Goal: Task Accomplishment & Management: Complete application form

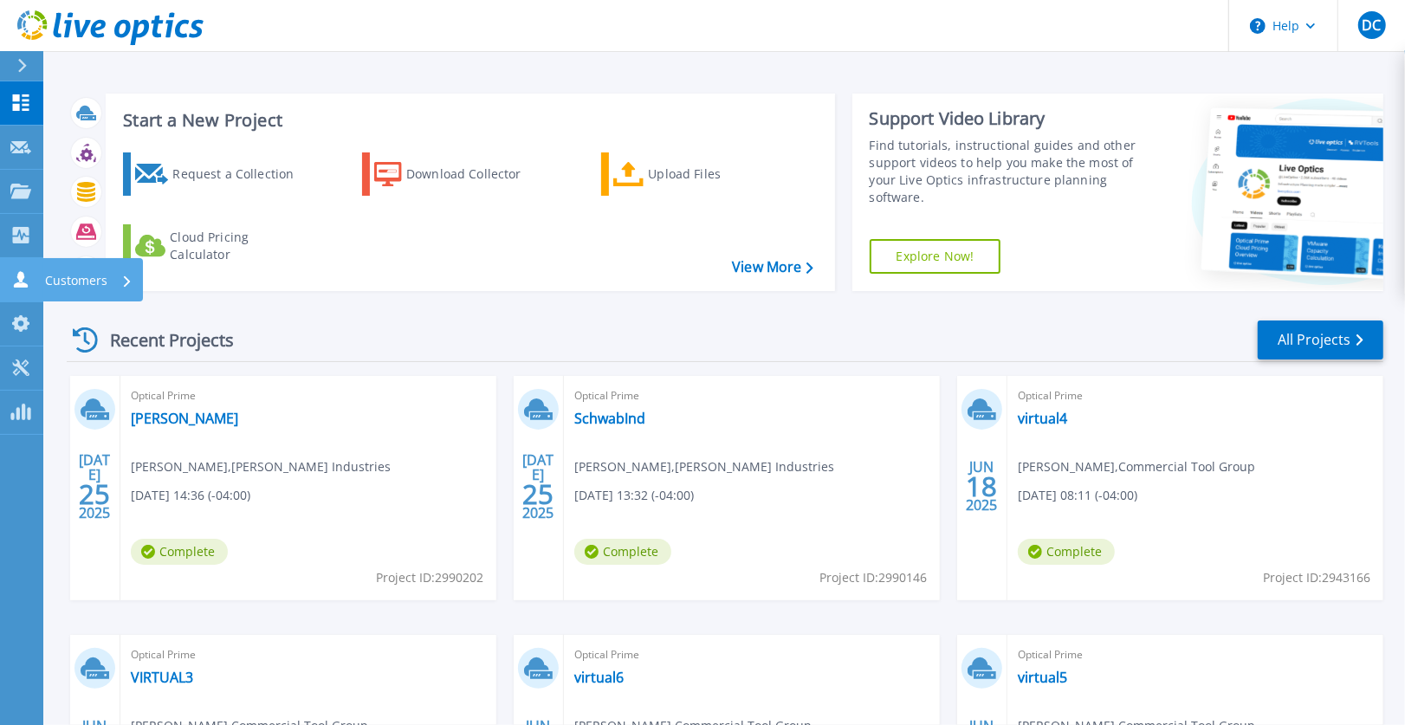
click at [121, 280] on div "Customers" at bounding box center [88, 280] width 87 height 45
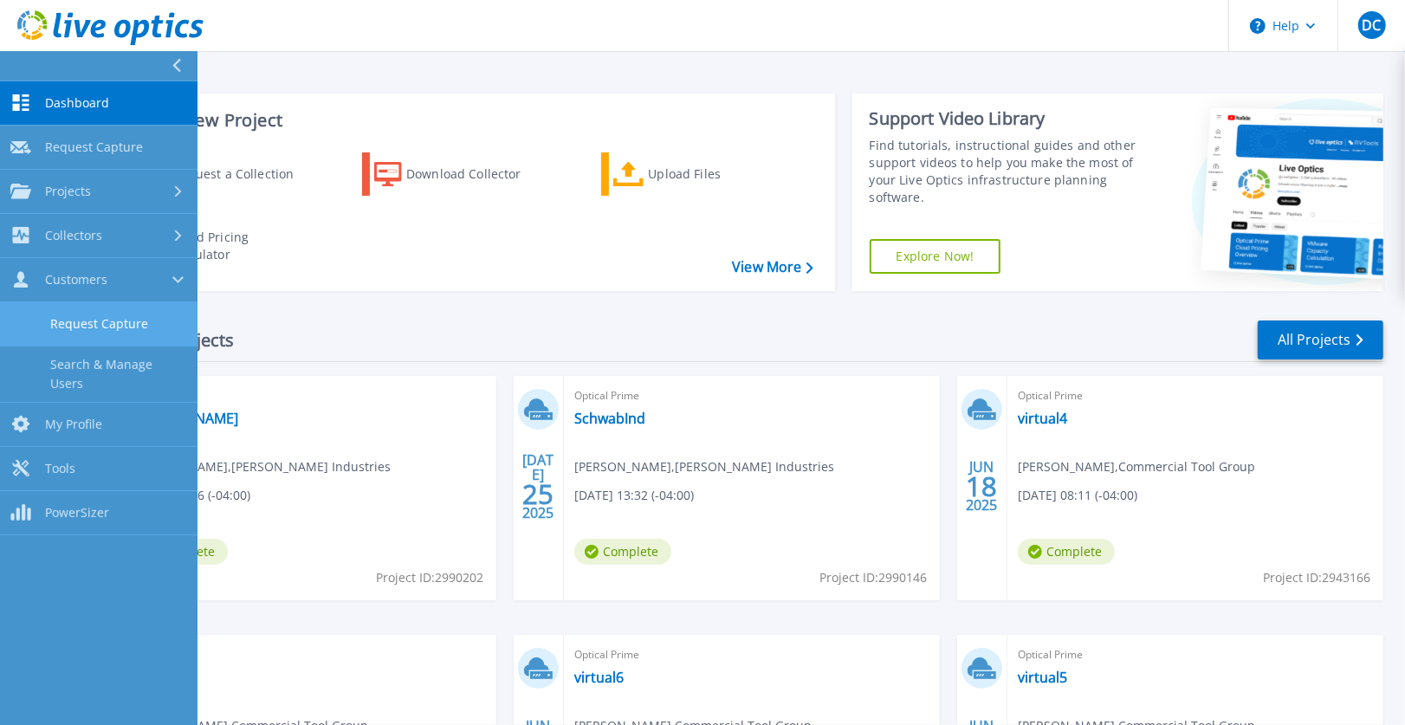
click at [118, 318] on link "Request Capture" at bounding box center [99, 324] width 198 height 44
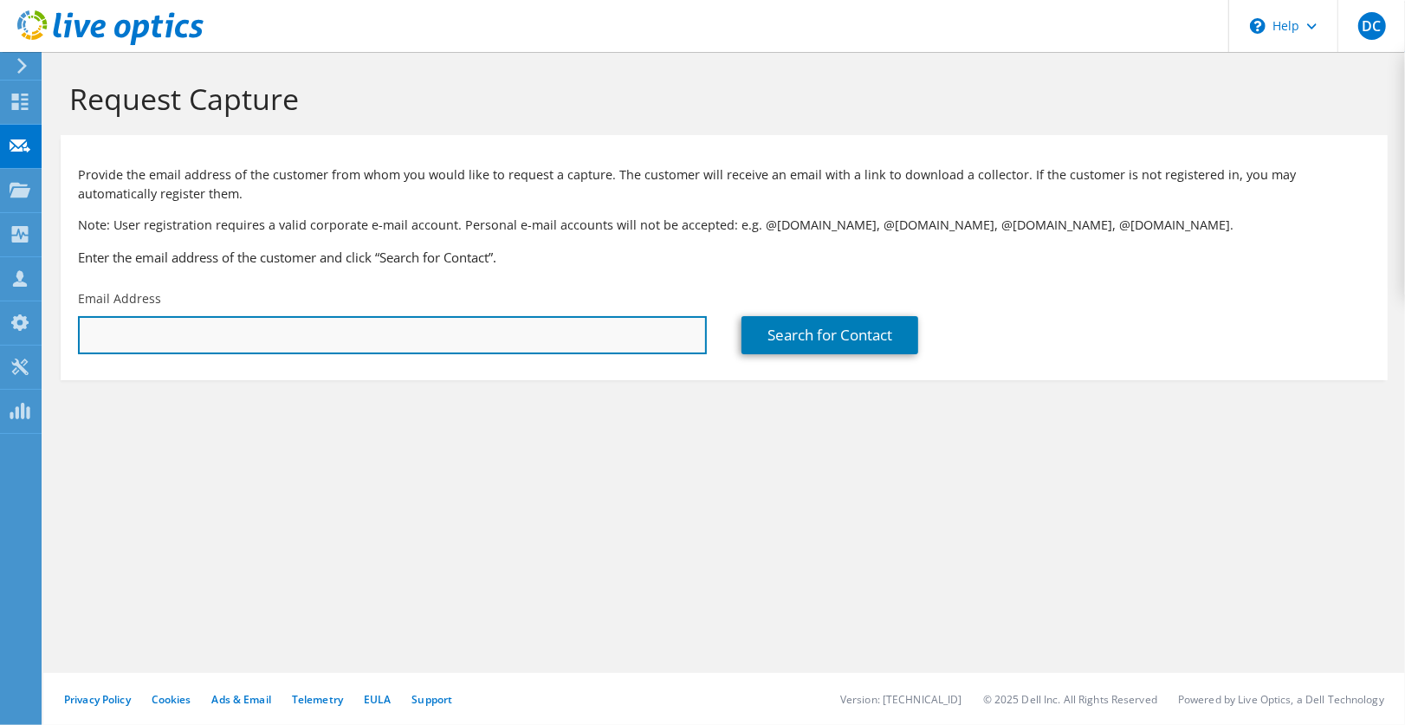
click at [158, 334] on input "text" at bounding box center [392, 335] width 629 height 38
paste input "[EMAIL_ADDRESS][DOMAIN_NAME]"
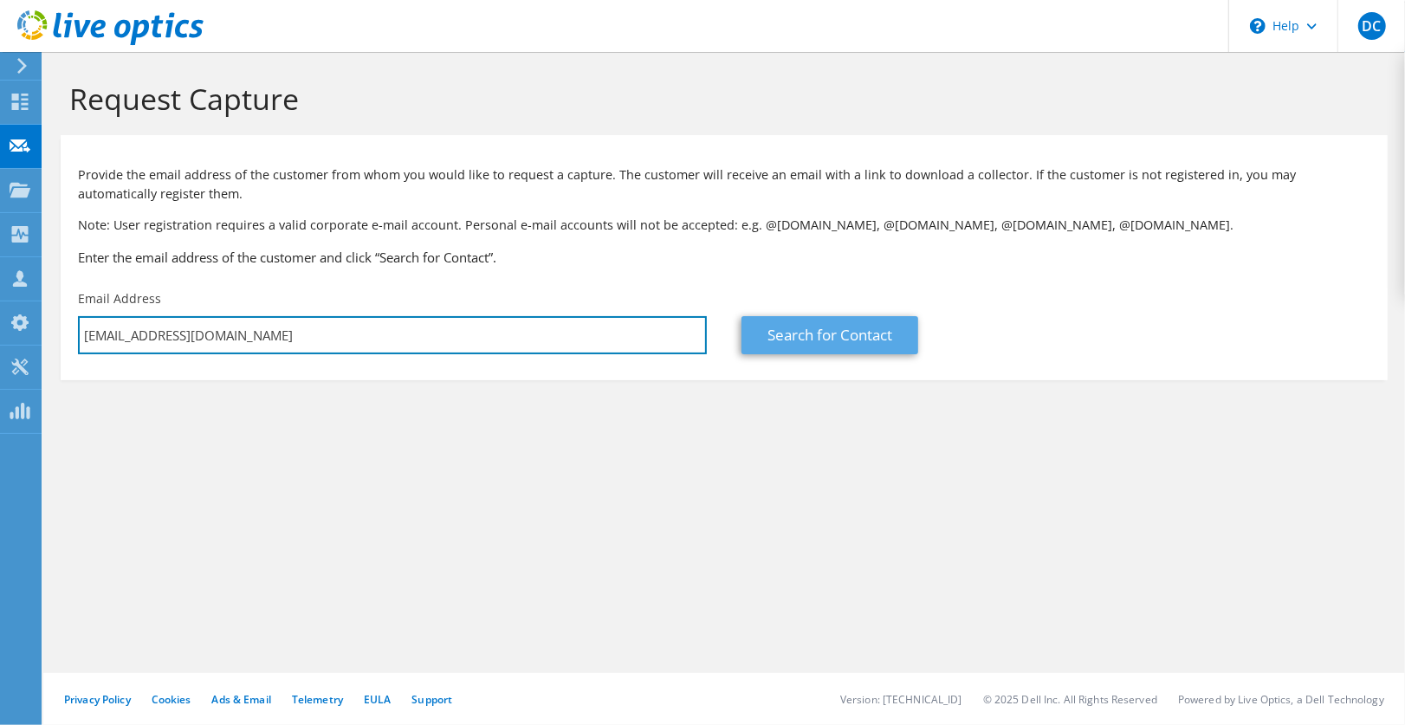
type input "[EMAIL_ADDRESS][DOMAIN_NAME]"
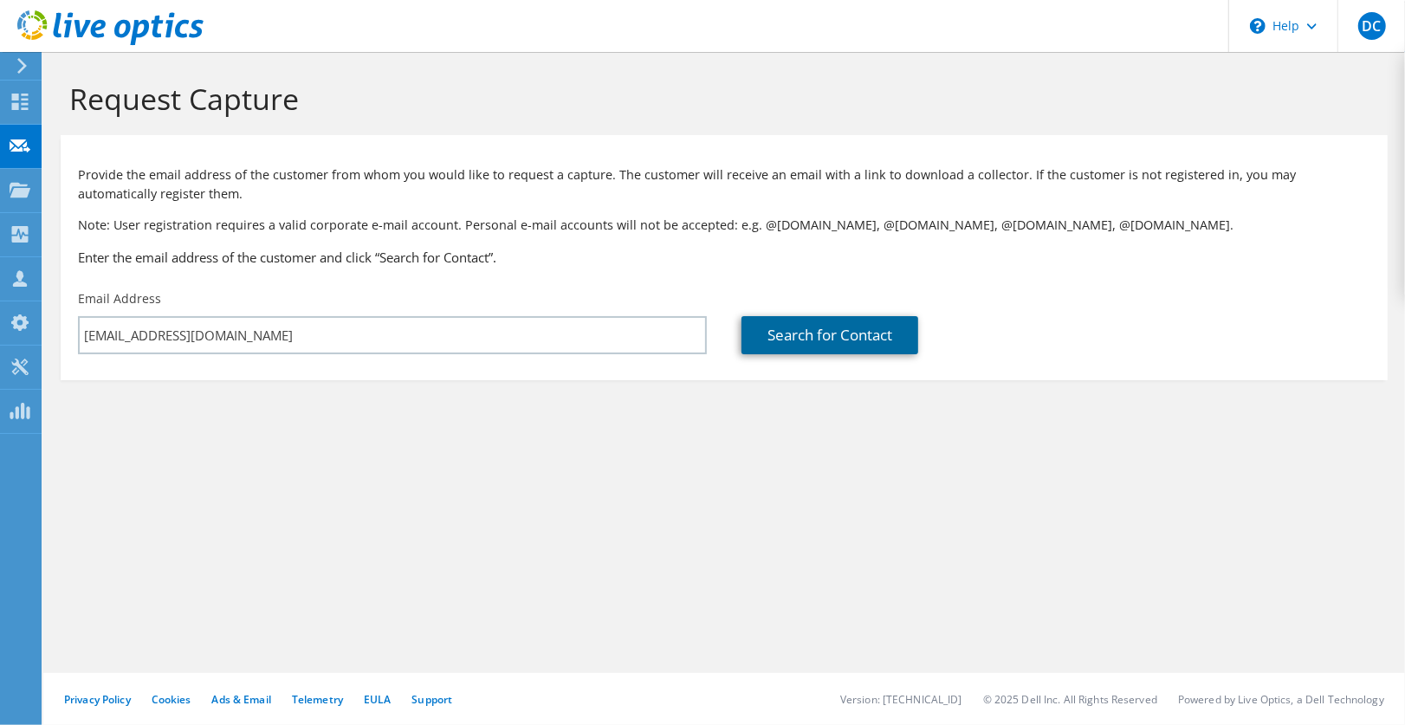
click at [861, 335] on link "Search for Contact" at bounding box center [830, 335] width 177 height 38
type input "[PERSON_NAME] Hospital - MSG"
type input "[PERSON_NAME]"
type input "Short"
type input "[GEOGRAPHIC_DATA]"
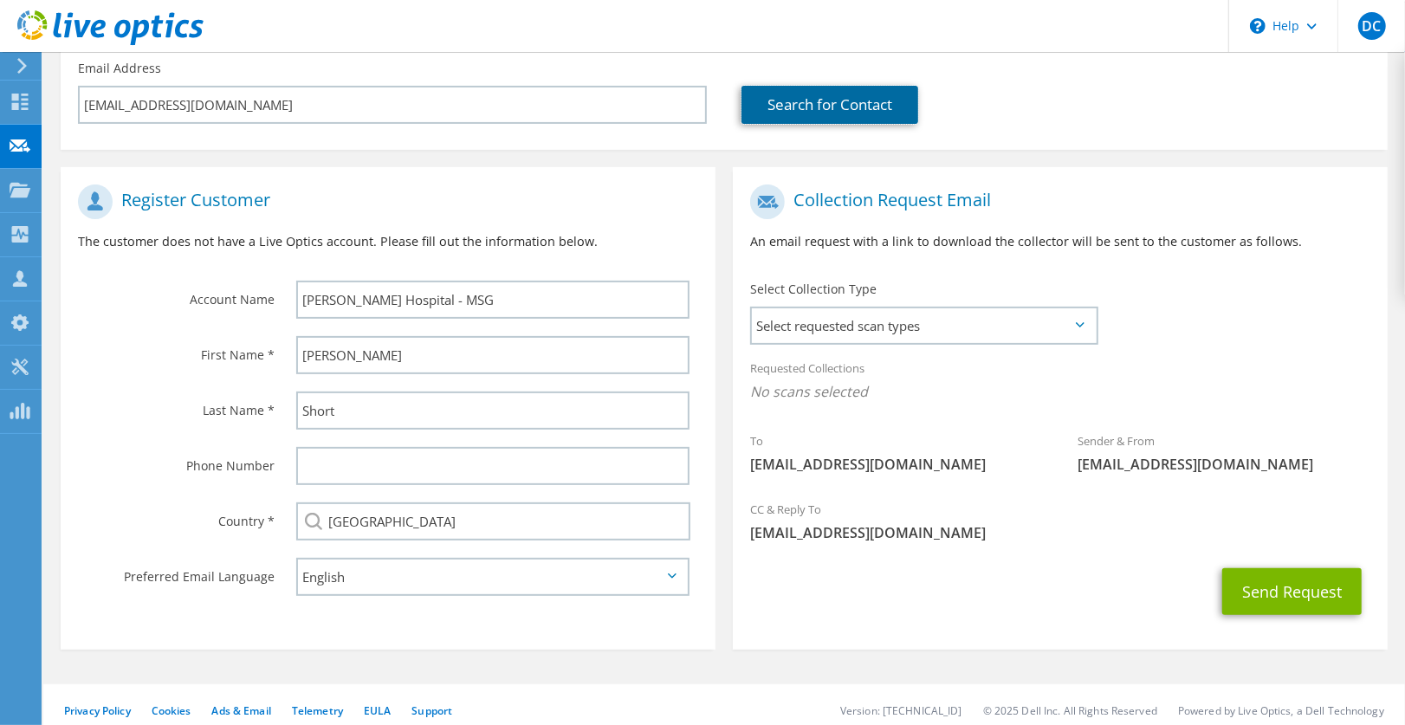
scroll to position [232, 0]
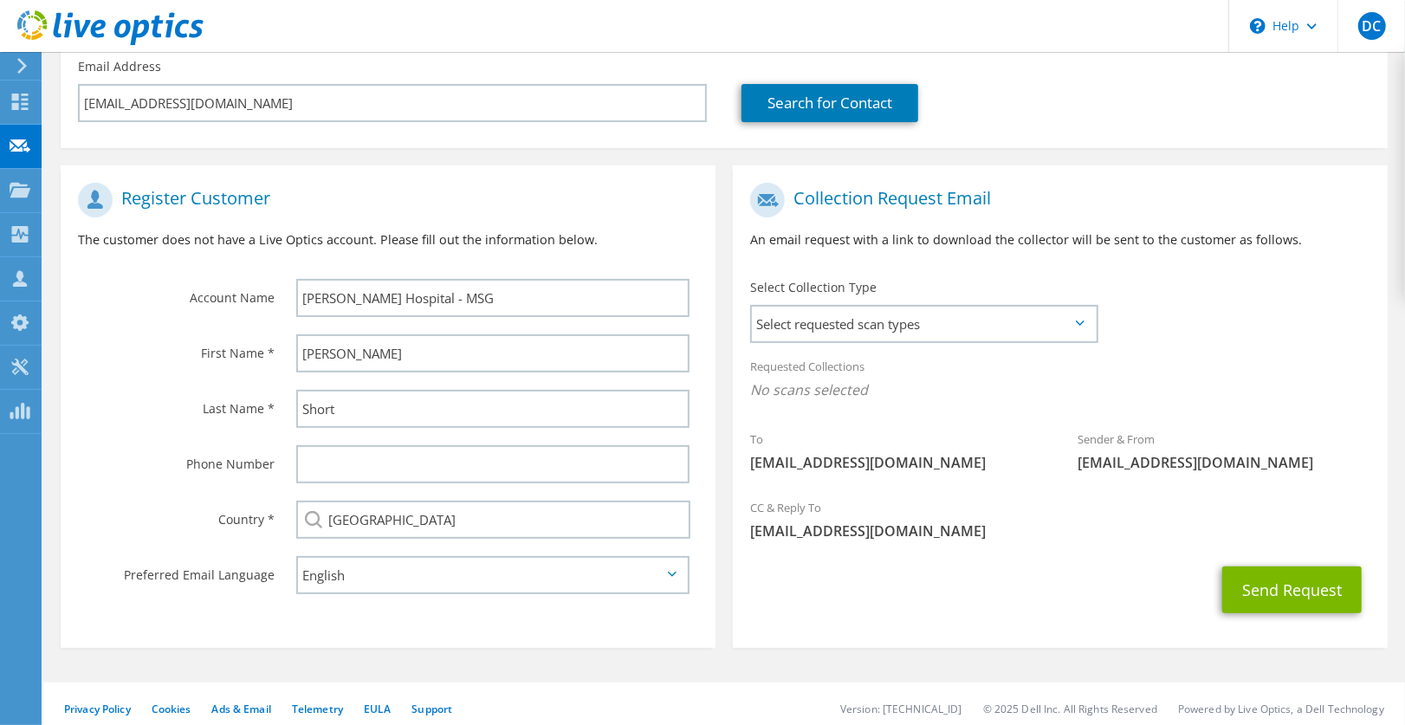
click at [1079, 324] on icon at bounding box center [1080, 323] width 9 height 5
click at [1020, 324] on span "Select requested scan types" at bounding box center [924, 324] width 344 height 35
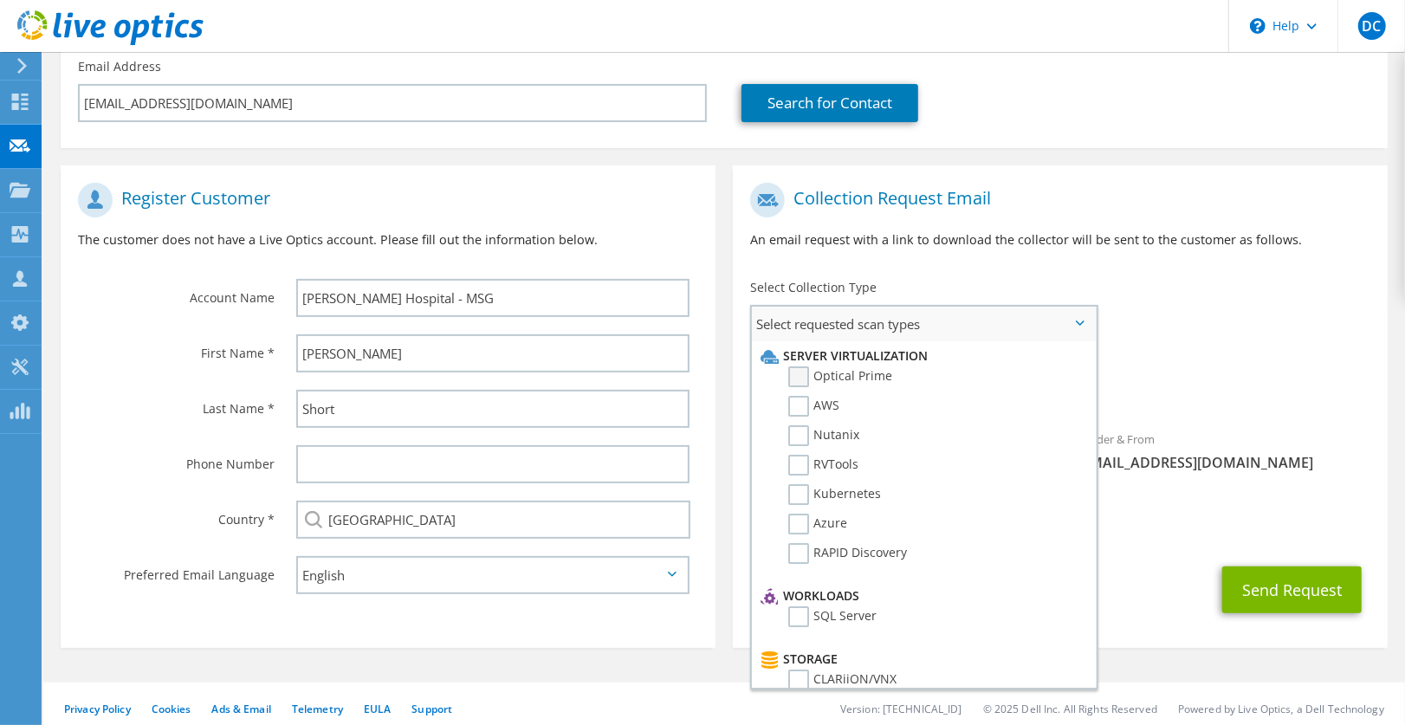
click at [860, 380] on label "Optical Prime" at bounding box center [840, 376] width 104 height 21
click at [0, 0] on input "Optical Prime" at bounding box center [0, 0] width 0 height 0
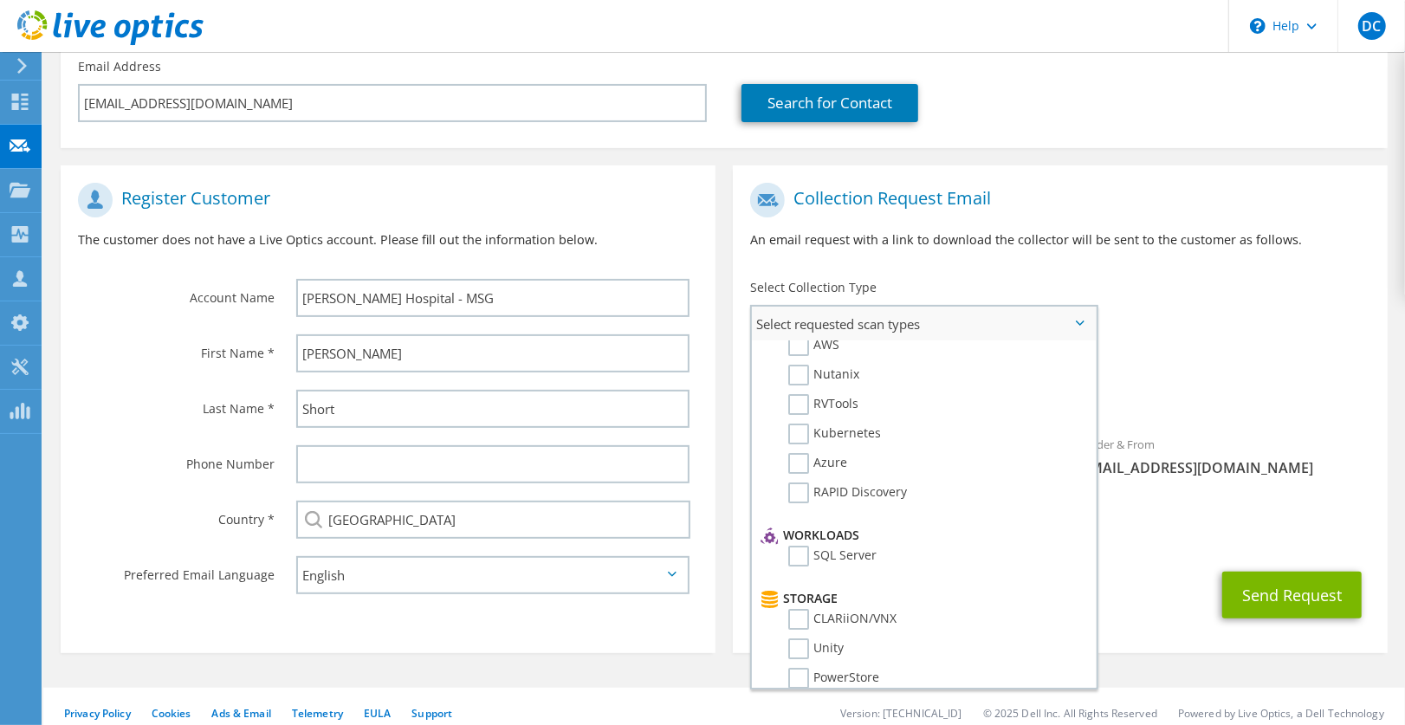
scroll to position [0, 0]
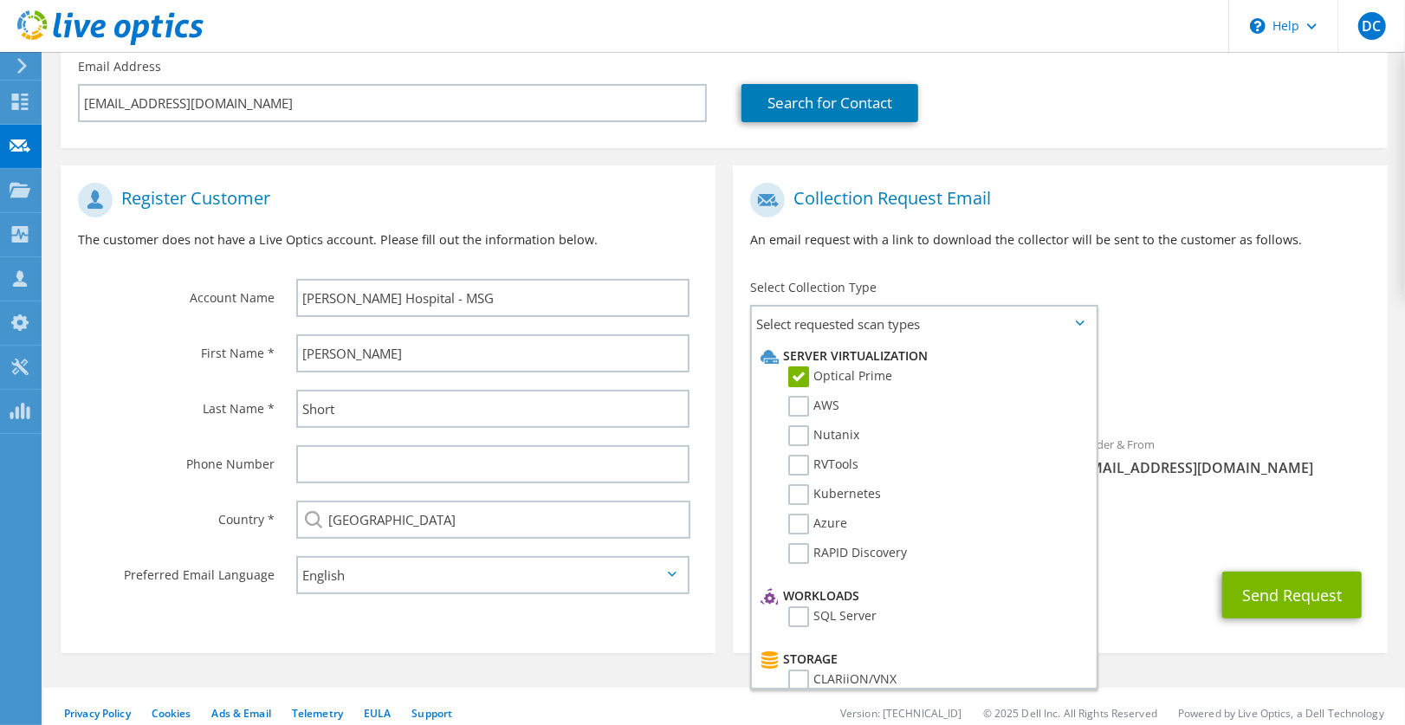
click at [1241, 412] on div "Requested Collections No scans selected Optical Prime" at bounding box center [1060, 382] width 655 height 69
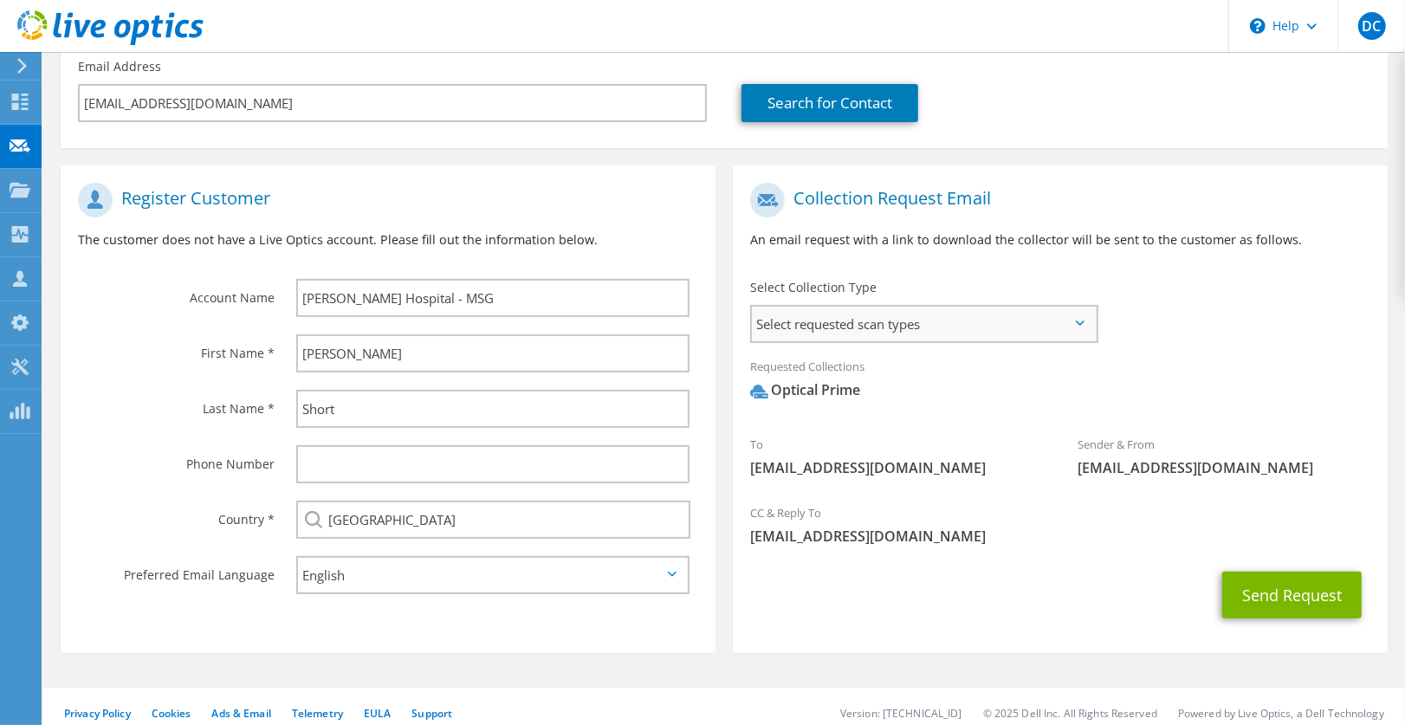
click at [1029, 335] on span "Select requested scan types" at bounding box center [924, 324] width 344 height 35
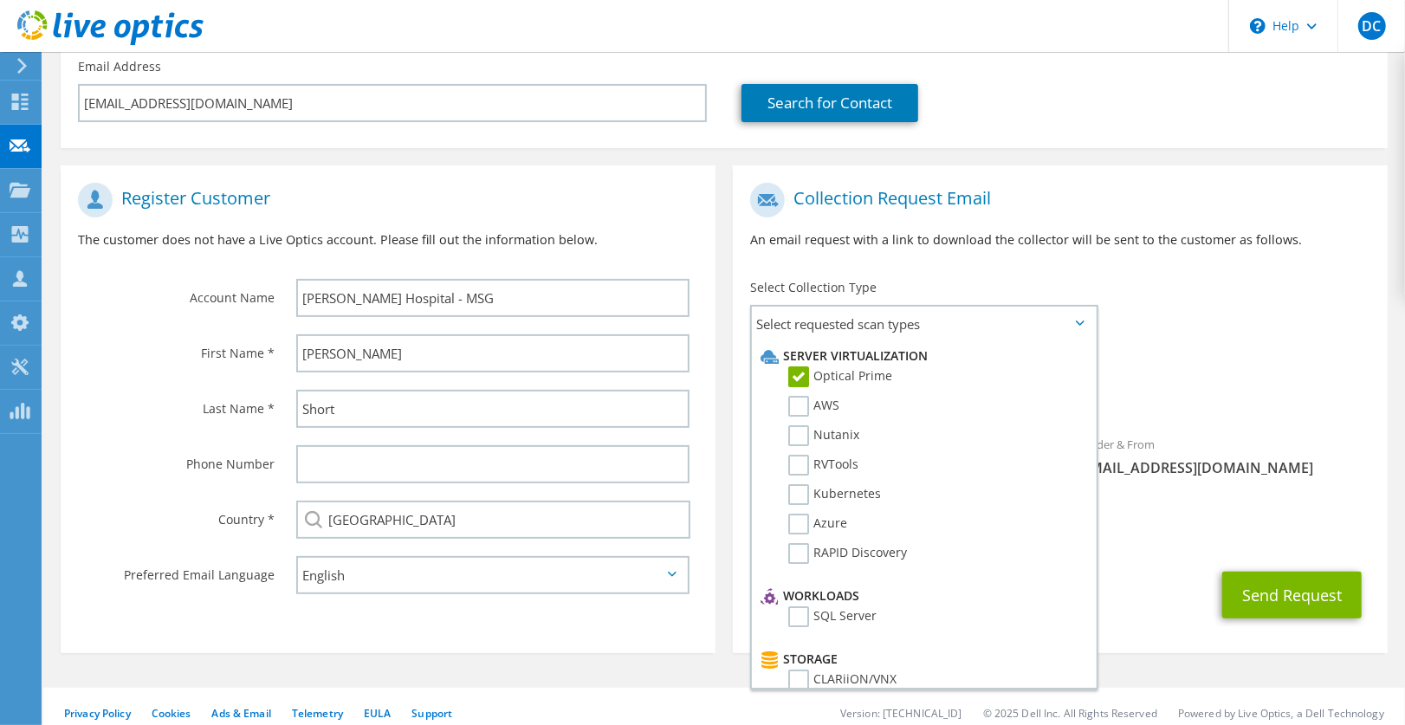
click at [1267, 447] on div "Sender & From [EMAIL_ADDRESS][DOMAIN_NAME]" at bounding box center [1223, 456] width 327 height 60
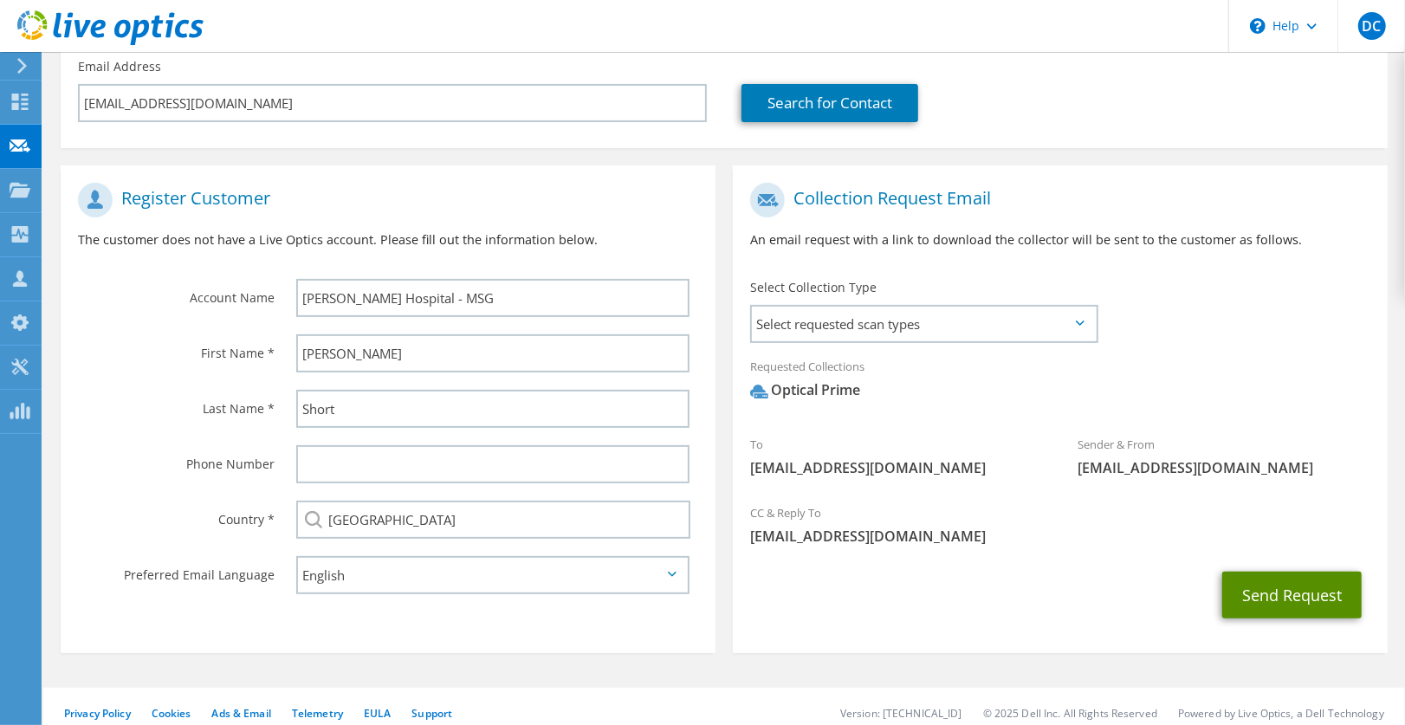
click at [1274, 600] on button "Send Request" at bounding box center [1291, 595] width 139 height 47
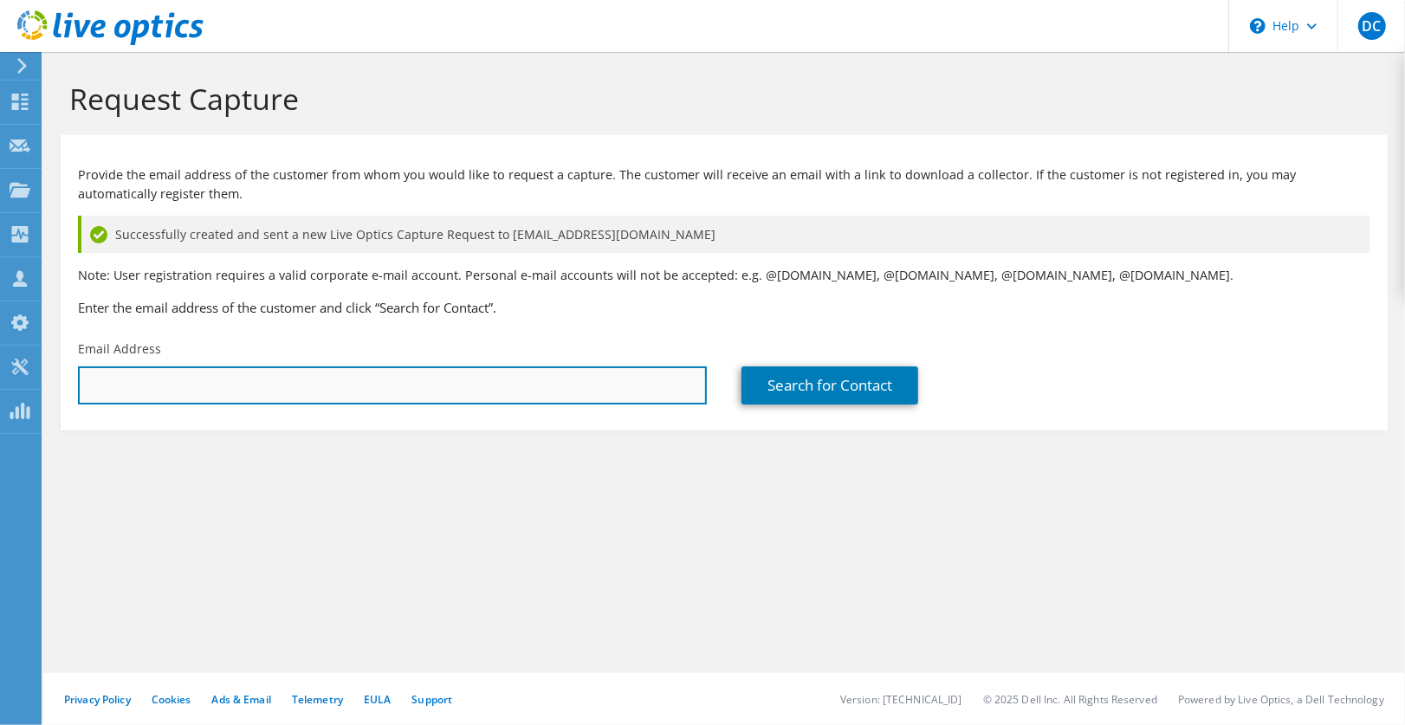
click at [506, 372] on input "text" at bounding box center [392, 385] width 629 height 38
paste input "[EMAIL_ADDRESS][DOMAIN_NAME]"
type input "[EMAIL_ADDRESS][DOMAIN_NAME]"
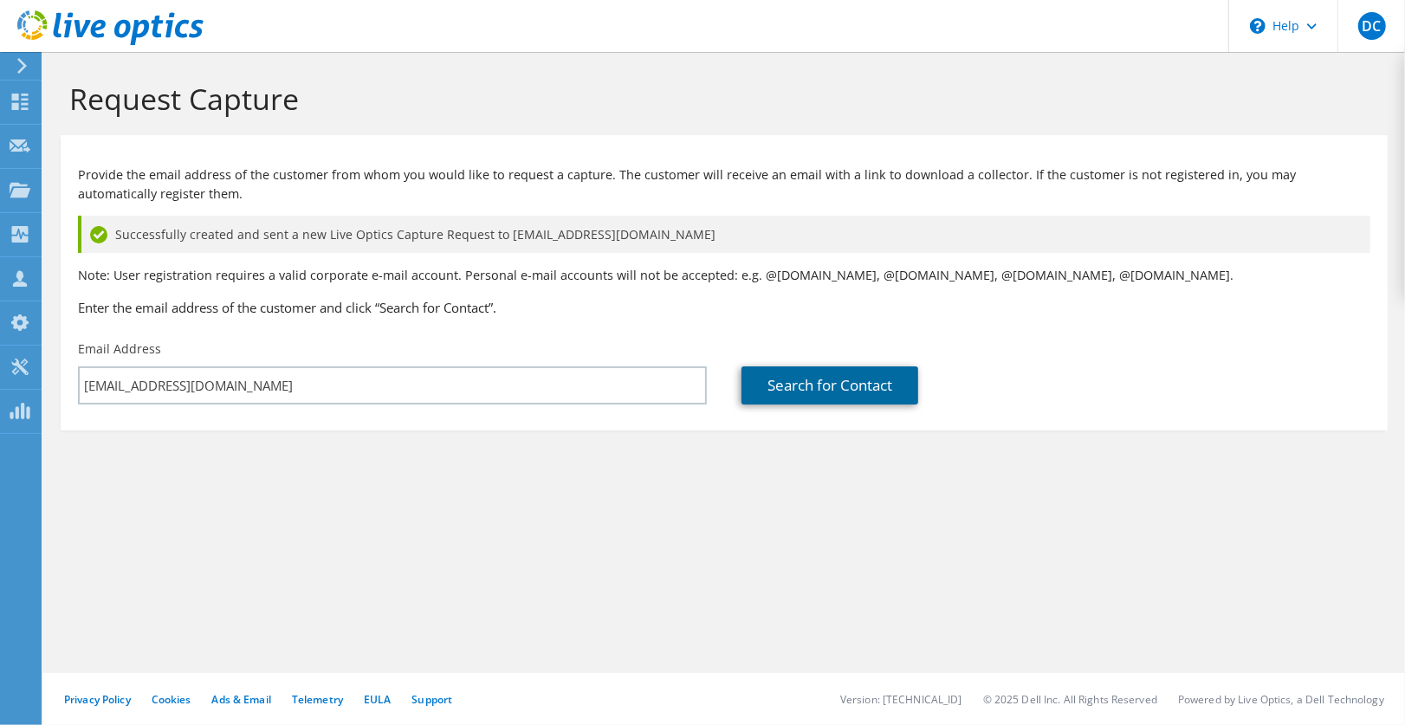
click at [846, 385] on link "Search for Contact" at bounding box center [830, 385] width 177 height 38
